Goal: Navigation & Orientation: Find specific page/section

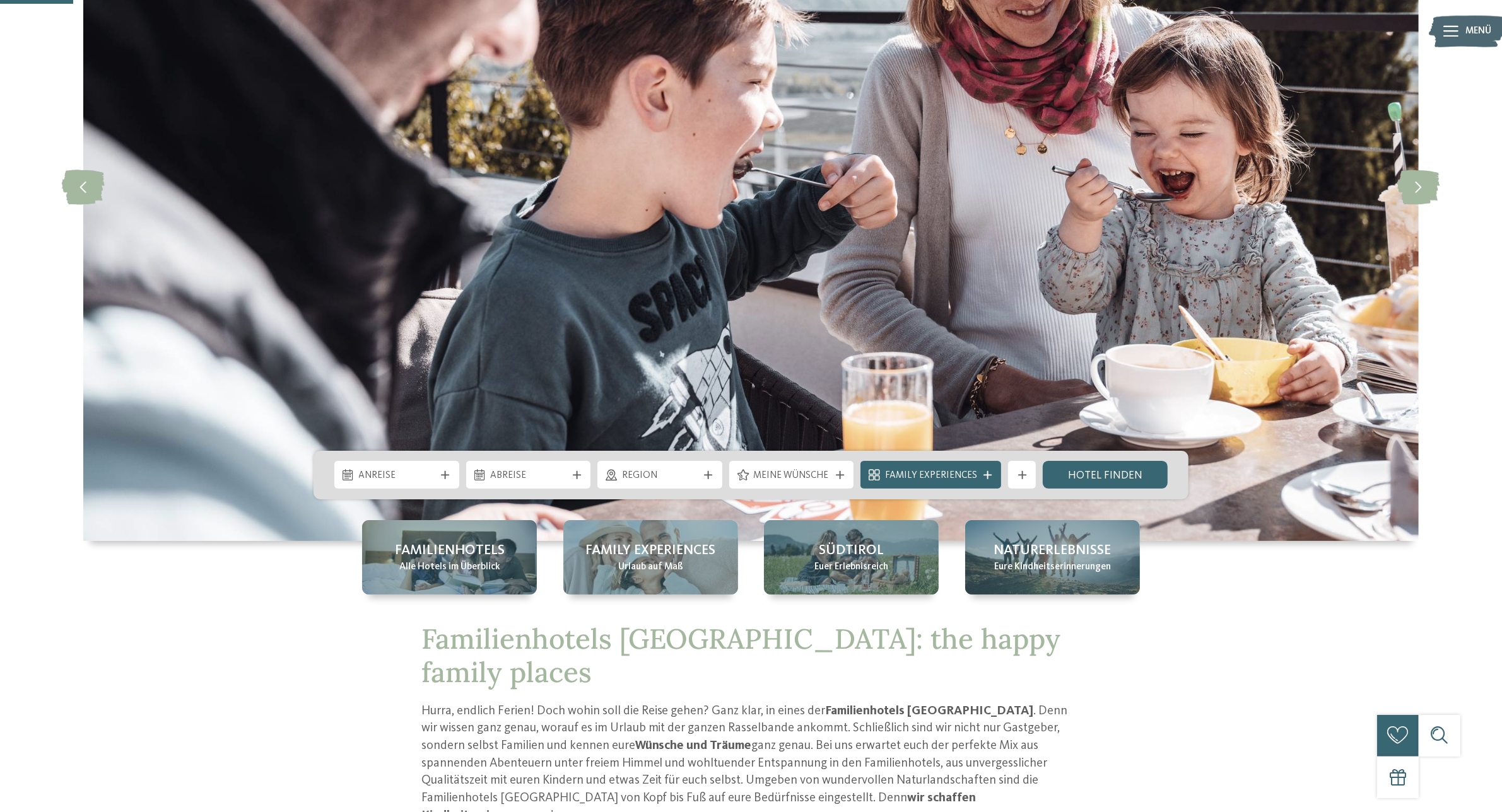
scroll to position [394, 0]
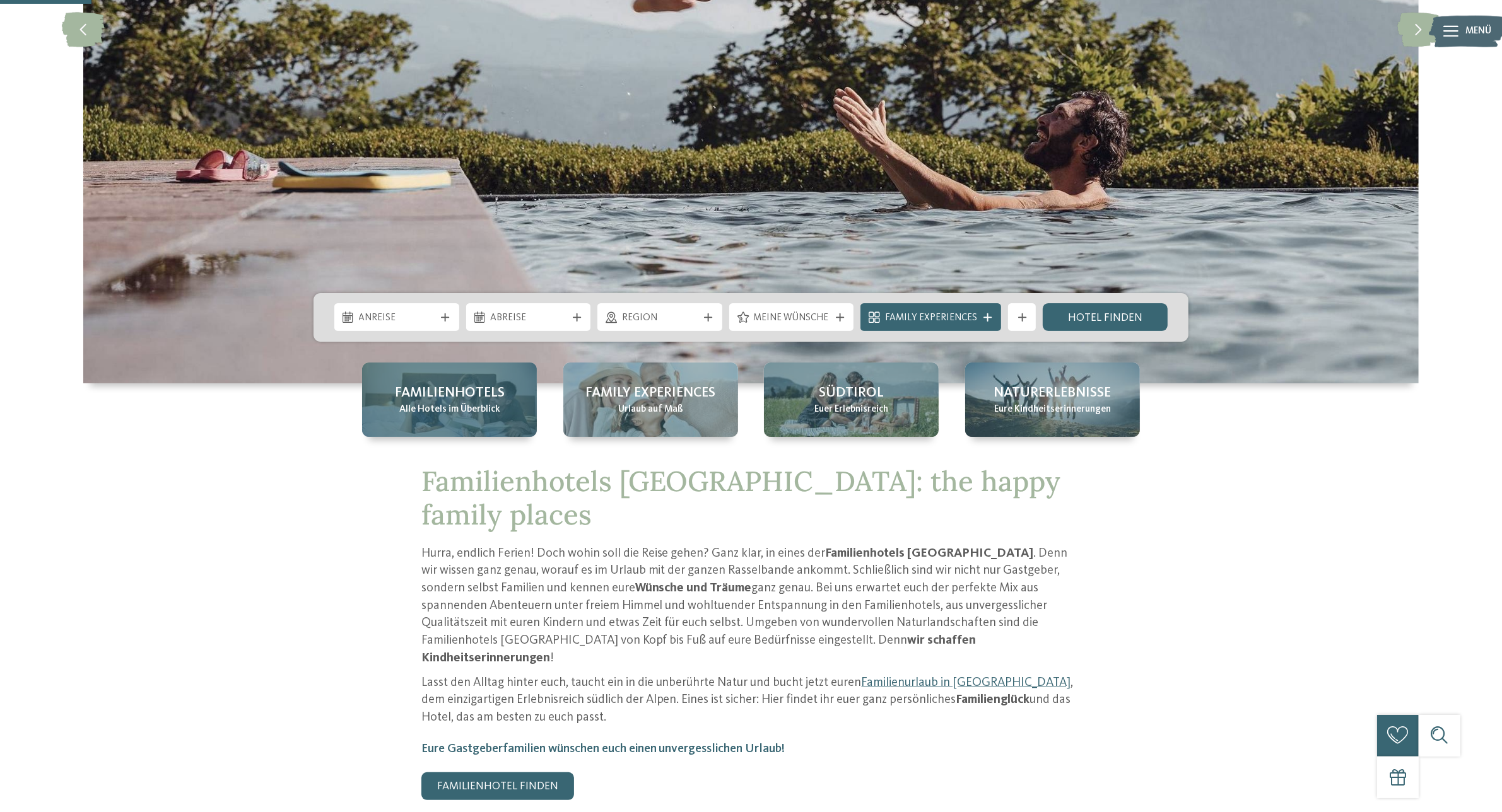
click at [453, 402] on span "Familienhotels" at bounding box center [449, 393] width 110 height 20
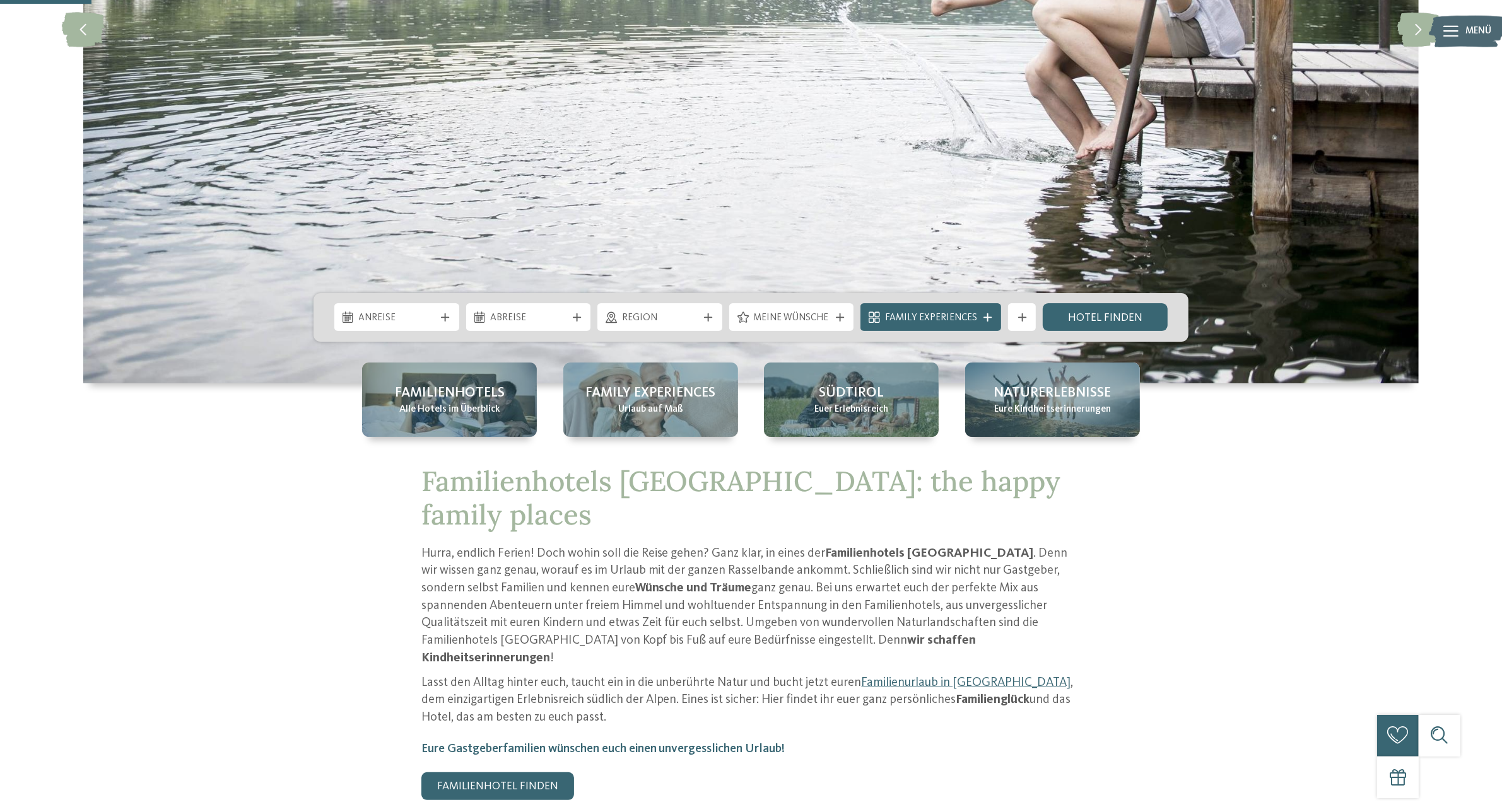
drag, startPoint x: 203, startPoint y: 467, endPoint x: 190, endPoint y: 470, distance: 13.3
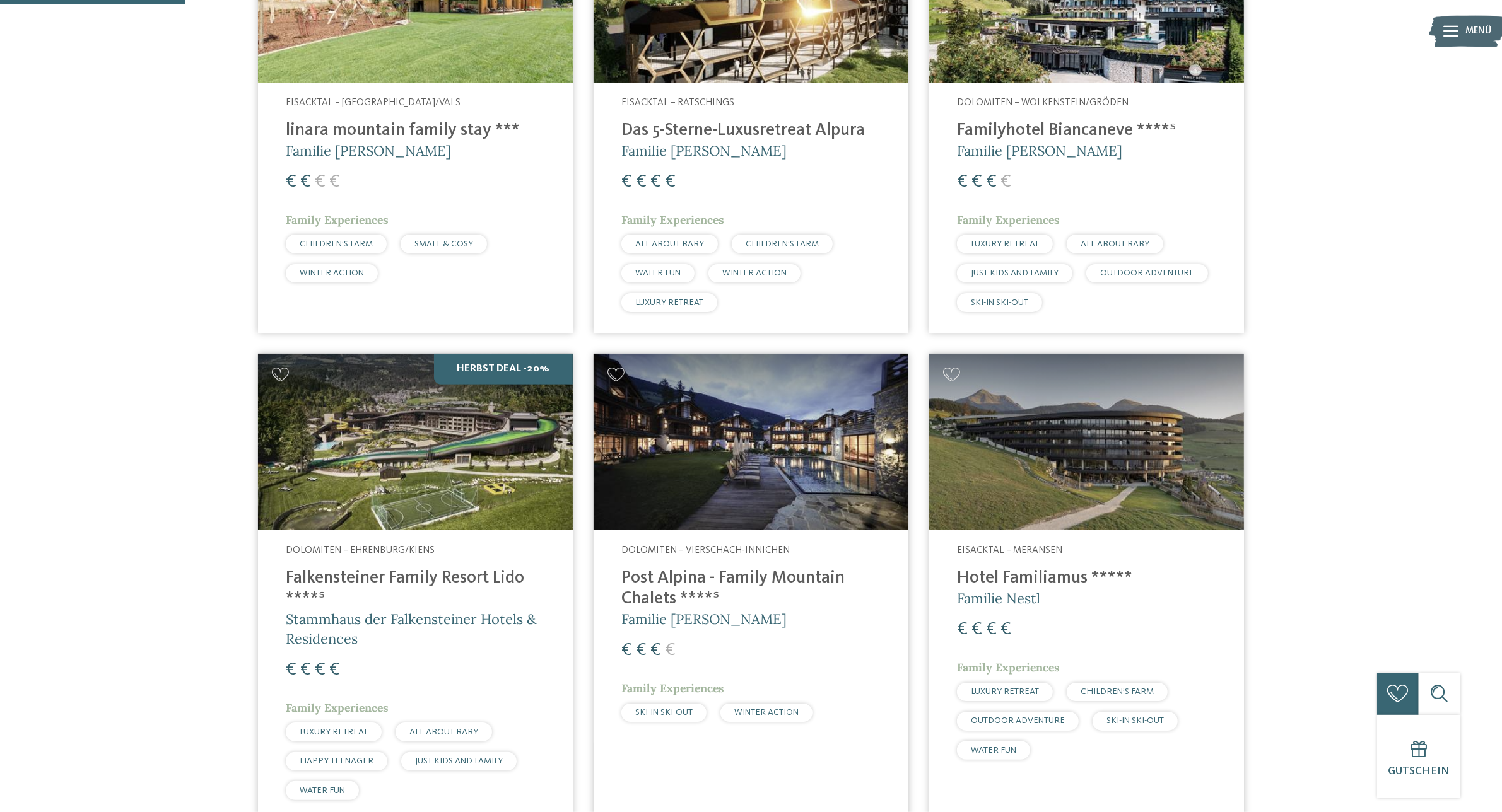
scroll to position [631, 0]
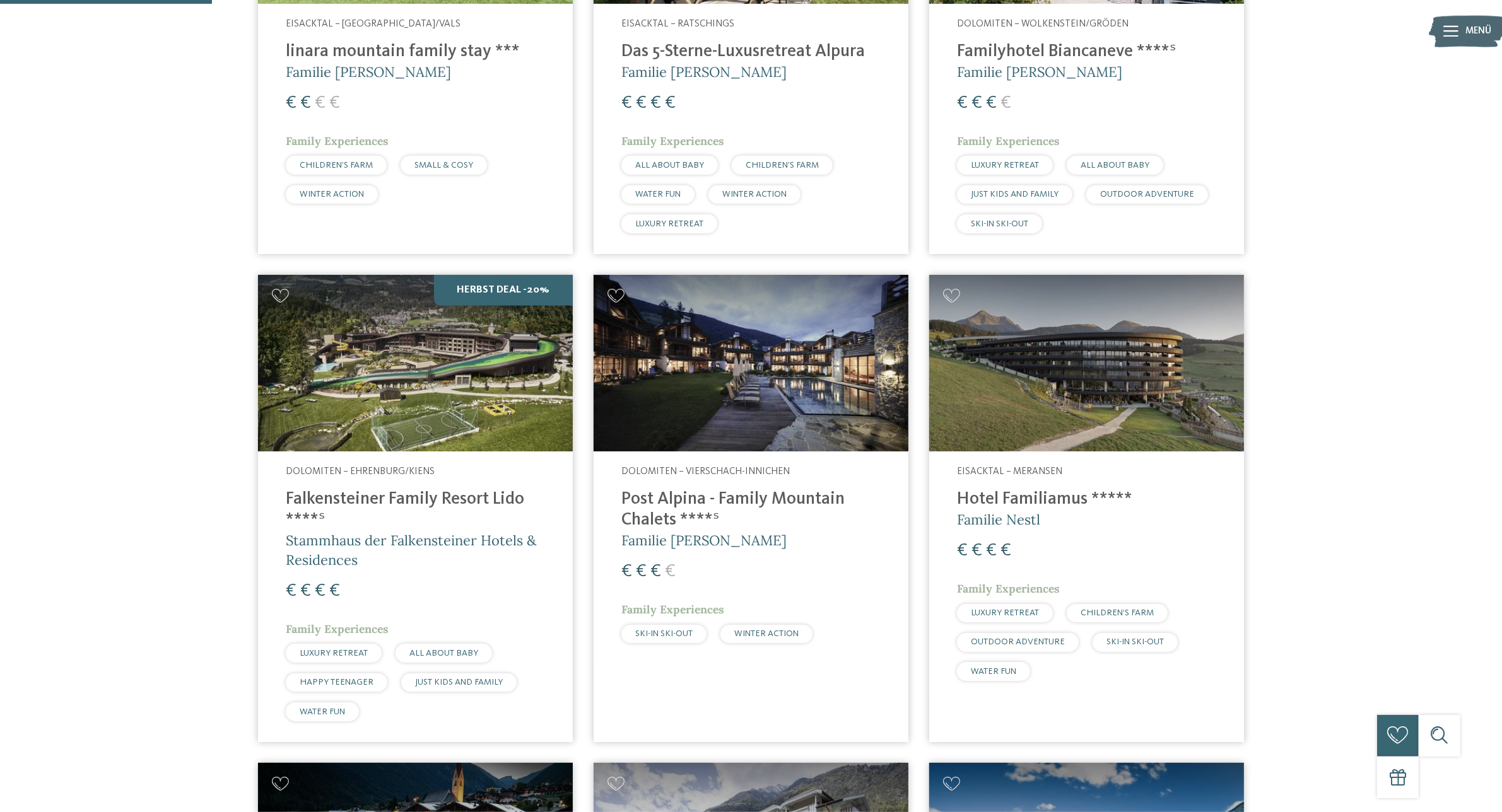
drag, startPoint x: 247, startPoint y: 461, endPoint x: 220, endPoint y: 461, distance: 27.0
